Goal: Task Accomplishment & Management: Use online tool/utility

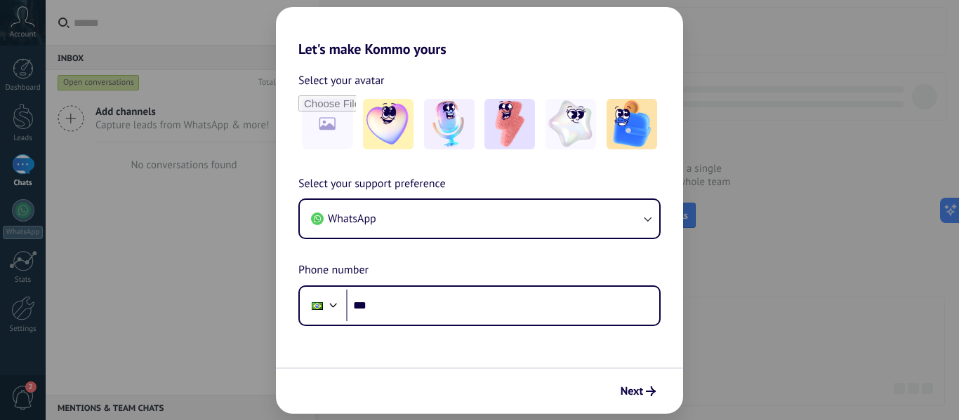
click at [772, 199] on div "Let's make Kommo yours Select your avatar Select your support preference WhatsA…" at bounding box center [479, 210] width 959 height 420
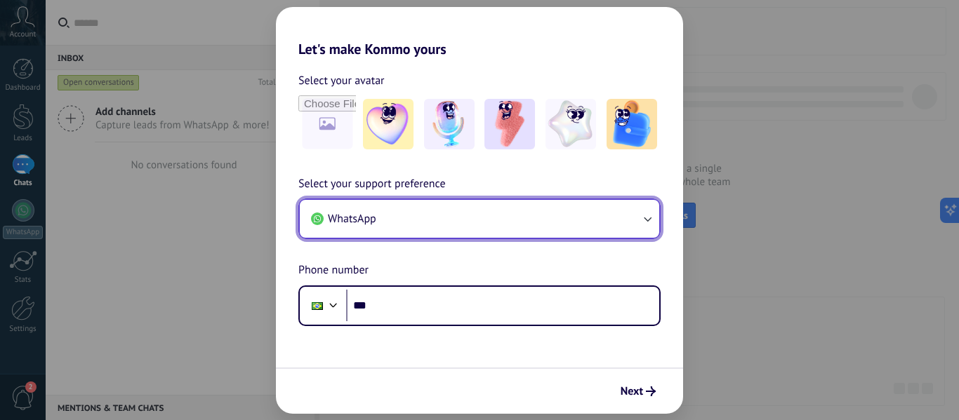
click at [406, 215] on button "WhatsApp" at bounding box center [479, 219] width 359 height 38
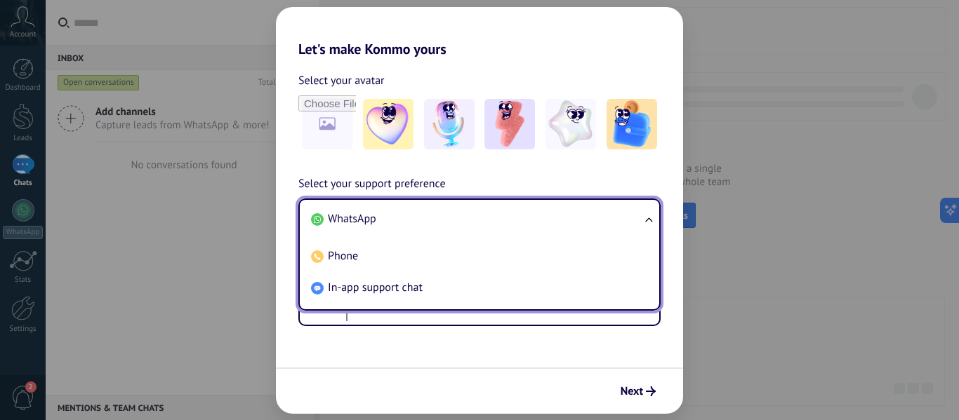
click at [408, 212] on li "WhatsApp" at bounding box center [476, 219] width 342 height 32
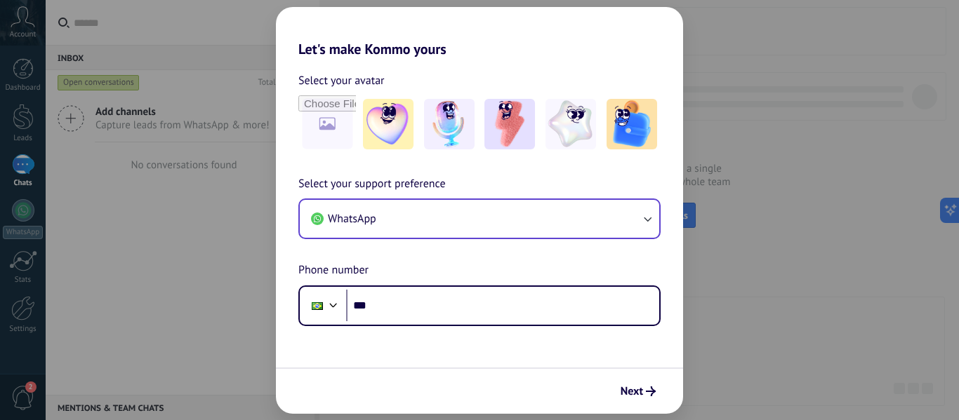
click at [874, 300] on div "Let's make Kommo yours Select your avatar Select your support preference WhatsA…" at bounding box center [479, 210] width 959 height 420
click at [740, 231] on div "Let's make Kommo yours Select your avatar Select your support preference WhatsA…" at bounding box center [479, 210] width 959 height 420
